Goal: Navigation & Orientation: Find specific page/section

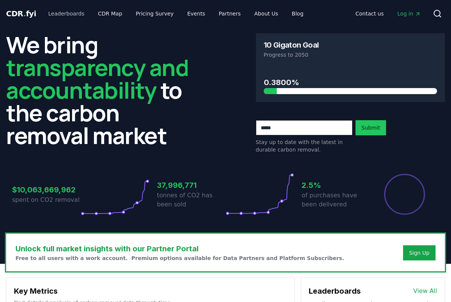
click at [68, 12] on link "Leaderboards" at bounding box center [66, 14] width 48 height 14
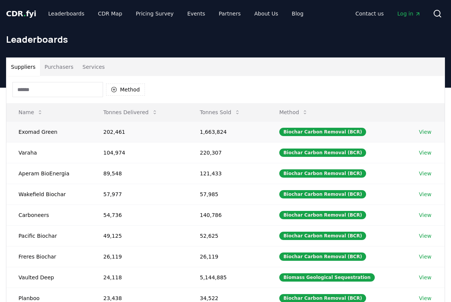
click at [426, 131] on link "View" at bounding box center [425, 132] width 12 height 8
click at [155, 13] on link "Pricing Survey" at bounding box center [155, 14] width 50 height 14
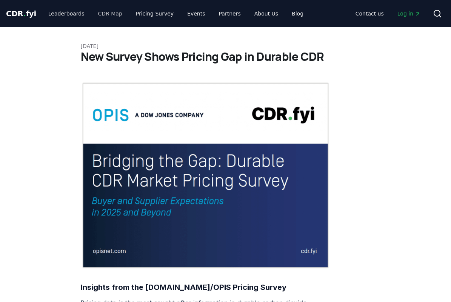
click at [100, 13] on link "CDR Map" at bounding box center [110, 14] width 36 height 14
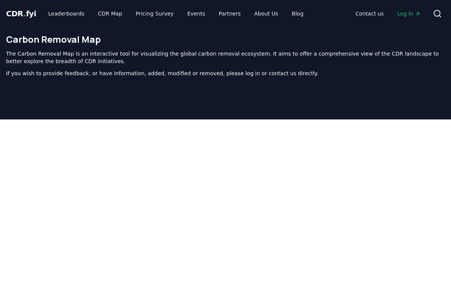
click at [20, 14] on span "CDR . fyi" at bounding box center [21, 13] width 30 height 9
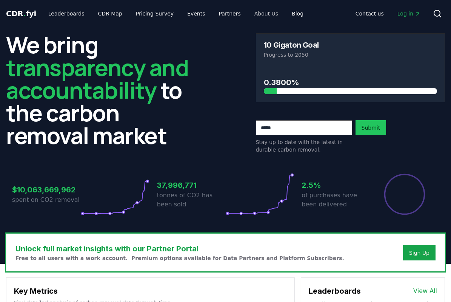
click at [258, 14] on link "About Us" at bounding box center [267, 14] width 36 height 14
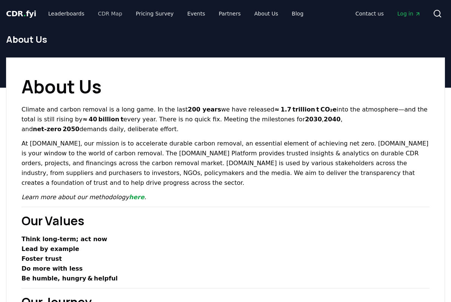
click at [104, 12] on link "CDR Map" at bounding box center [110, 14] width 36 height 14
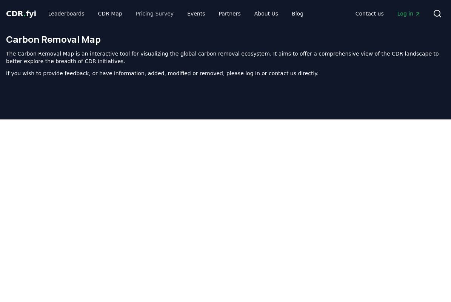
click at [147, 11] on link "Pricing Survey" at bounding box center [155, 14] width 50 height 14
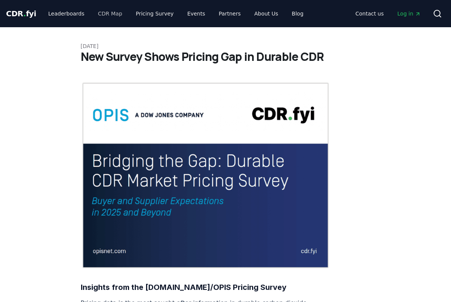
click at [110, 14] on link "CDR Map" at bounding box center [110, 14] width 36 height 14
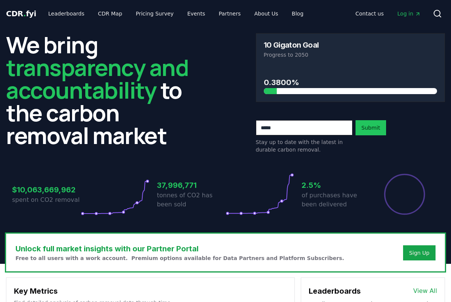
click at [23, 14] on span "." at bounding box center [24, 13] width 3 height 9
click at [65, 17] on link "Leaderboards" at bounding box center [66, 14] width 48 height 14
